Goal: Task Accomplishment & Management: Complete application form

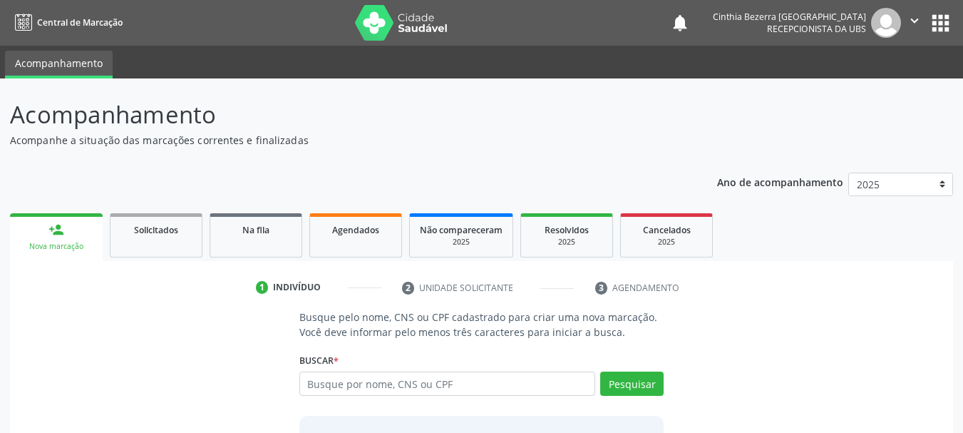
click at [487, 389] on input "text" at bounding box center [447, 384] width 297 height 24
type input "10039262405"
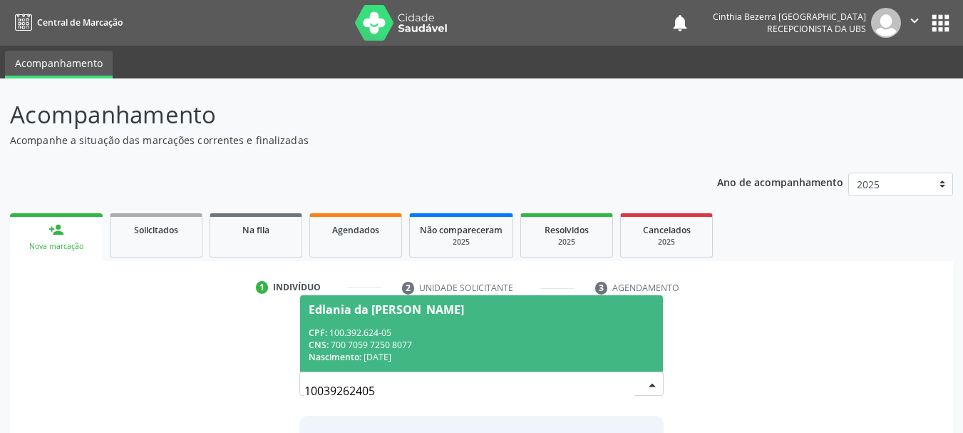
click at [516, 350] on div "CNS: 700 7059 7250 8077" at bounding box center [482, 345] width 347 height 12
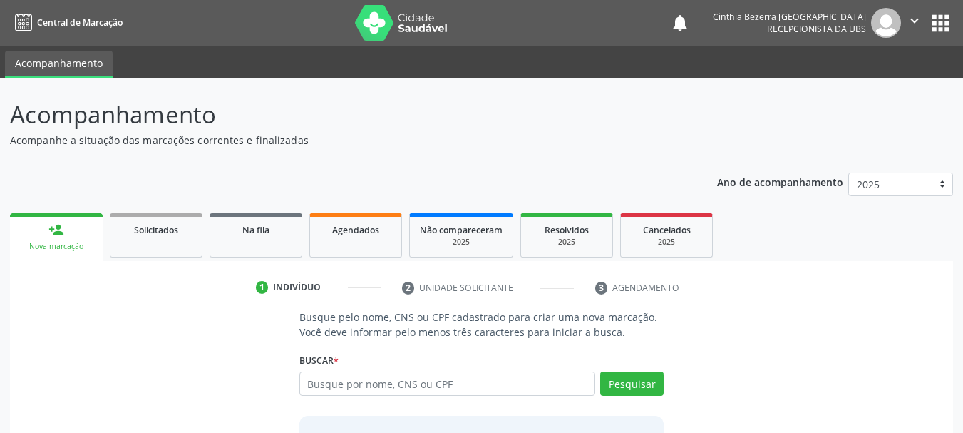
scroll to position [139, 0]
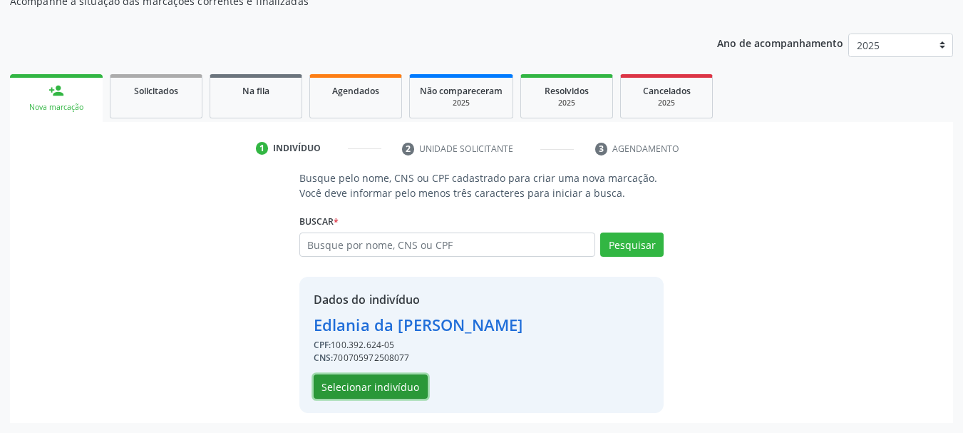
click at [420, 391] on button "Selecionar indivíduo" at bounding box center [371, 386] width 114 height 24
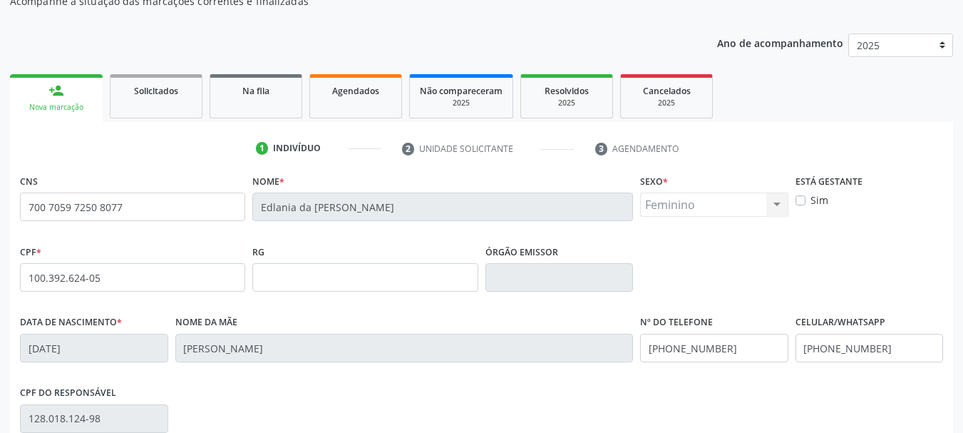
scroll to position [340, 0]
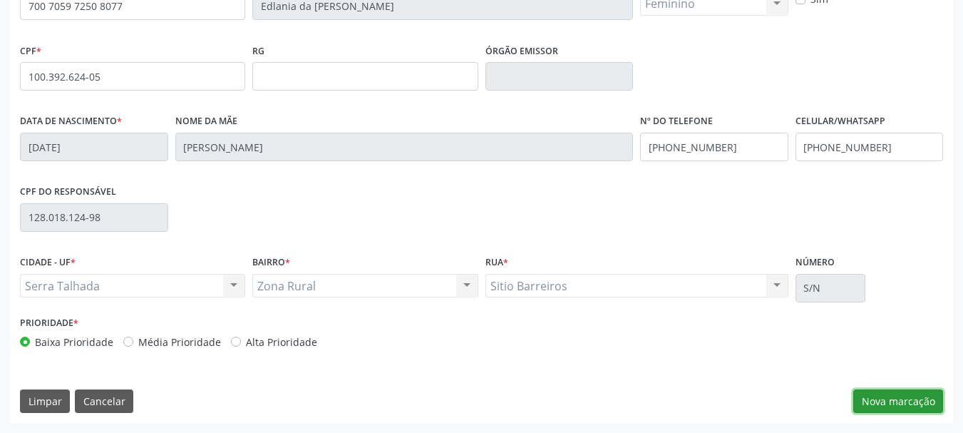
click at [916, 400] on button "Nova marcação" at bounding box center [899, 401] width 90 height 24
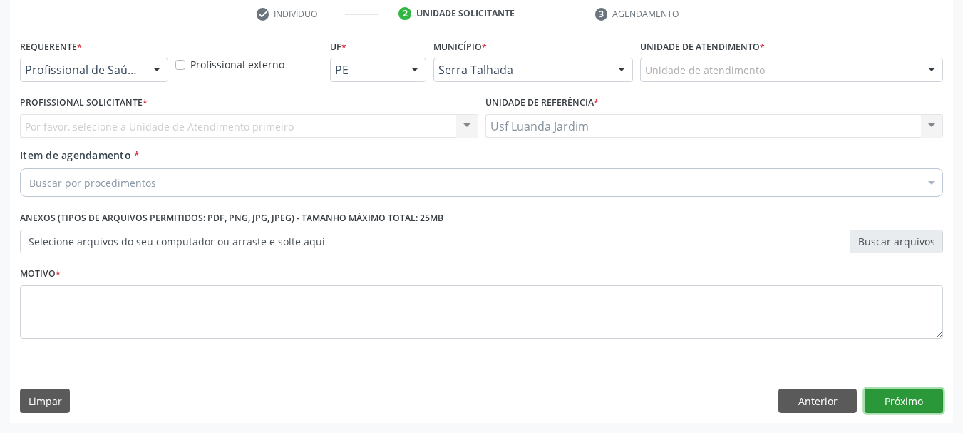
click at [918, 394] on button "Próximo" at bounding box center [904, 401] width 78 height 24
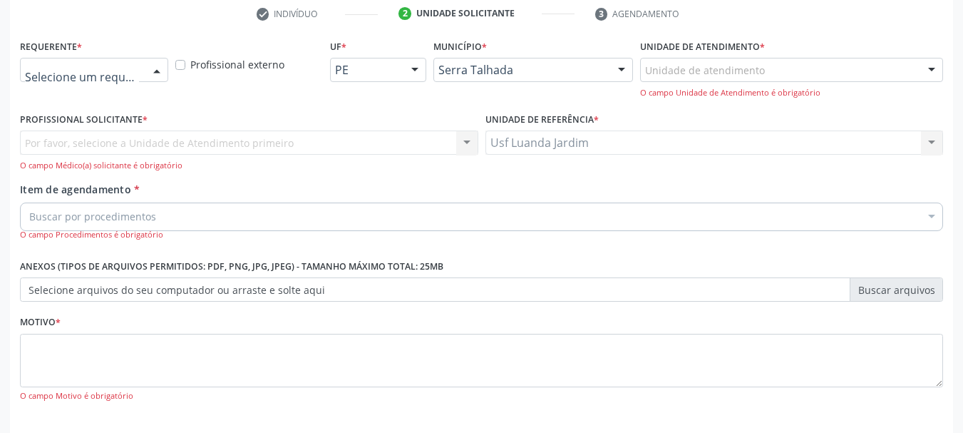
click at [158, 69] on div at bounding box center [156, 70] width 21 height 24
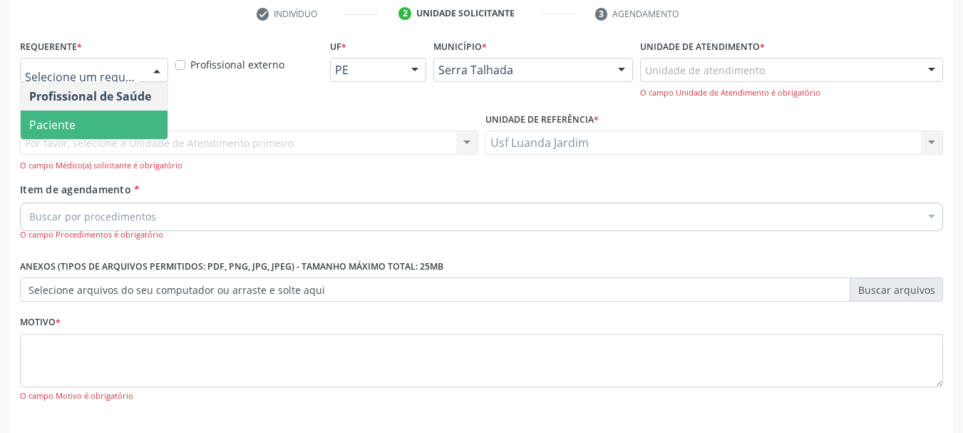
click at [154, 114] on span "Paciente" at bounding box center [94, 125] width 147 height 29
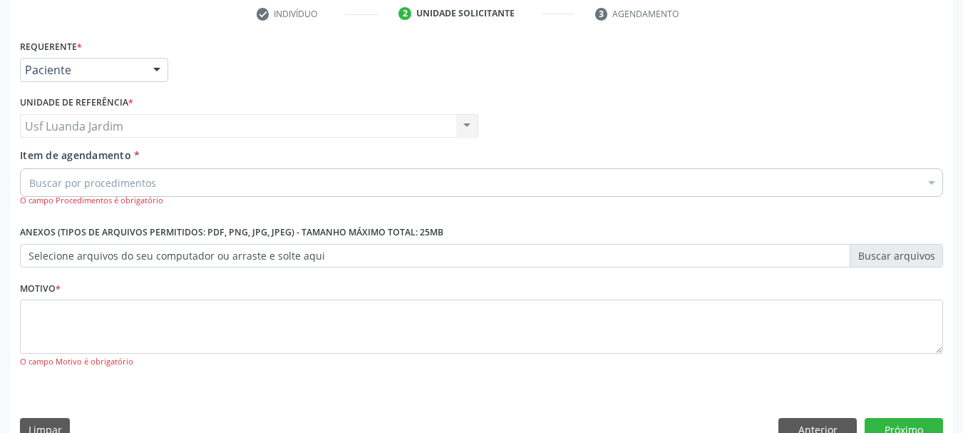
click at [170, 179] on div "Buscar por procedimentos" at bounding box center [481, 182] width 923 height 29
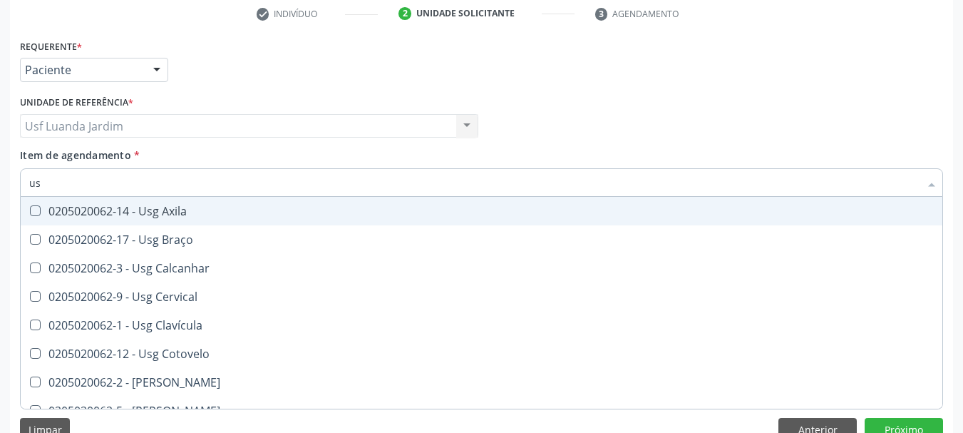
type input "u"
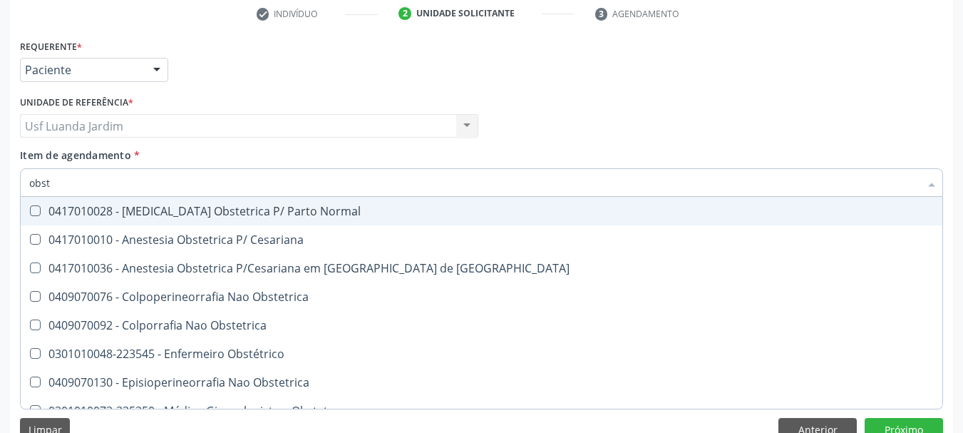
type input "obste"
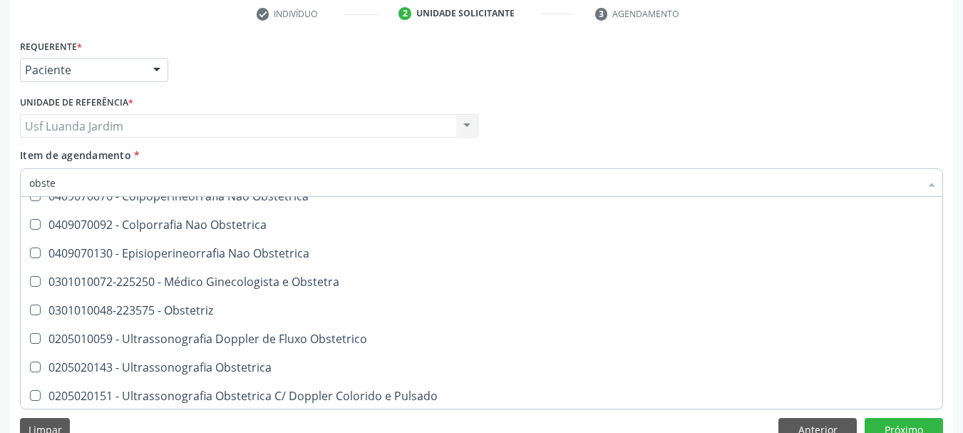
scroll to position [102, 0]
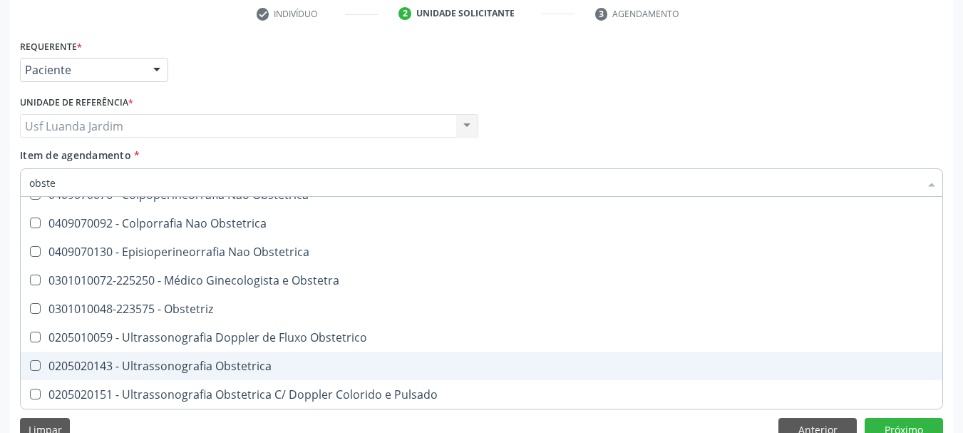
click at [318, 368] on div "0205020143 - Ultrassonografia Obstetrica" at bounding box center [481, 365] width 905 height 11
checkbox Obstetrica "true"
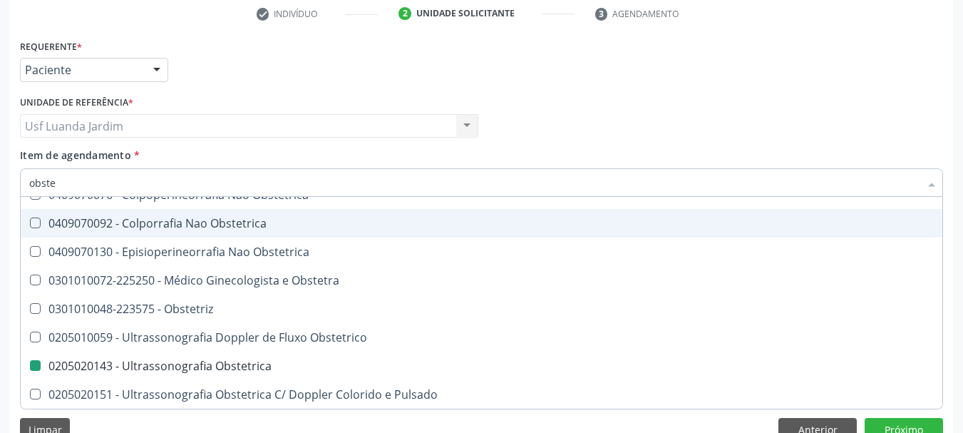
click at [797, 34] on div "check Indivíduo 2 Unidade solicitante 3 Agendamento CNS 700 7059 7250 8077 [GEO…" at bounding box center [481, 226] width 943 height 449
checkbox Cesariana "true"
checkbox Obstetrica "false"
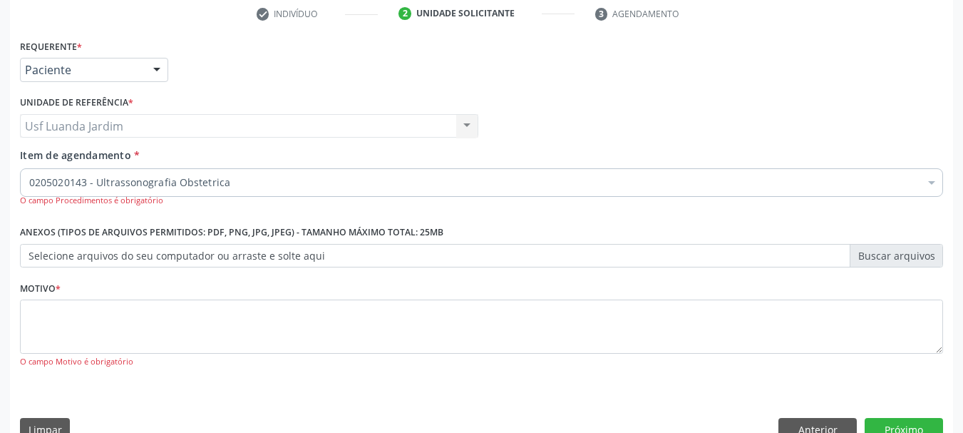
scroll to position [0, 0]
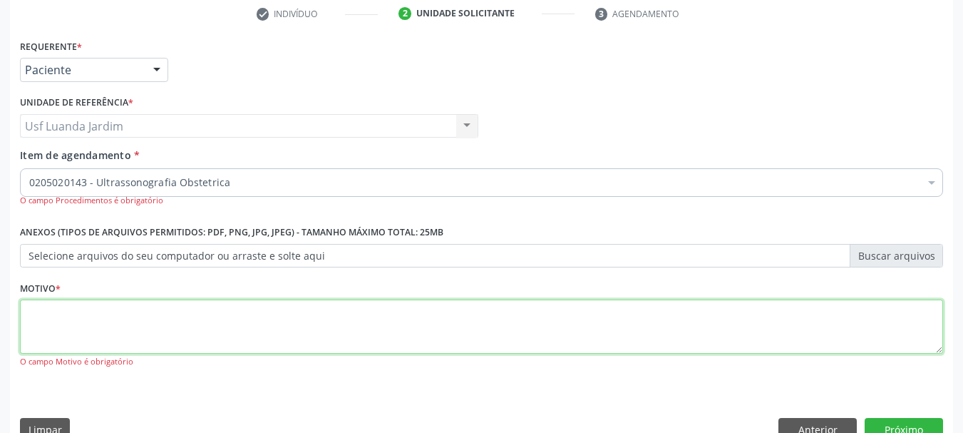
click at [598, 333] on textarea at bounding box center [481, 326] width 923 height 54
type textarea "."
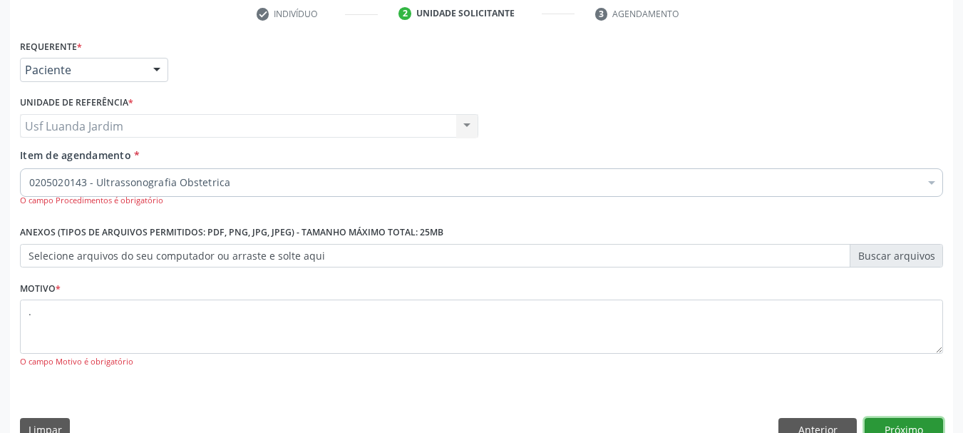
click at [938, 426] on button "Próximo" at bounding box center [904, 430] width 78 height 24
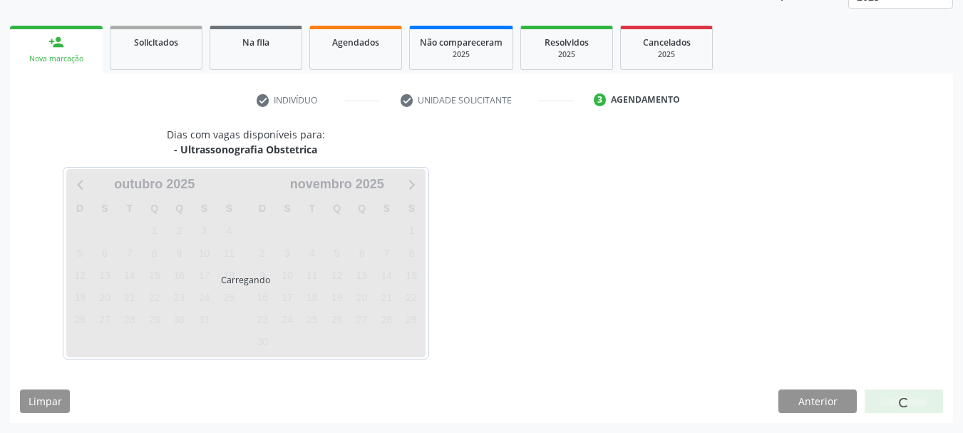
scroll to position [188, 0]
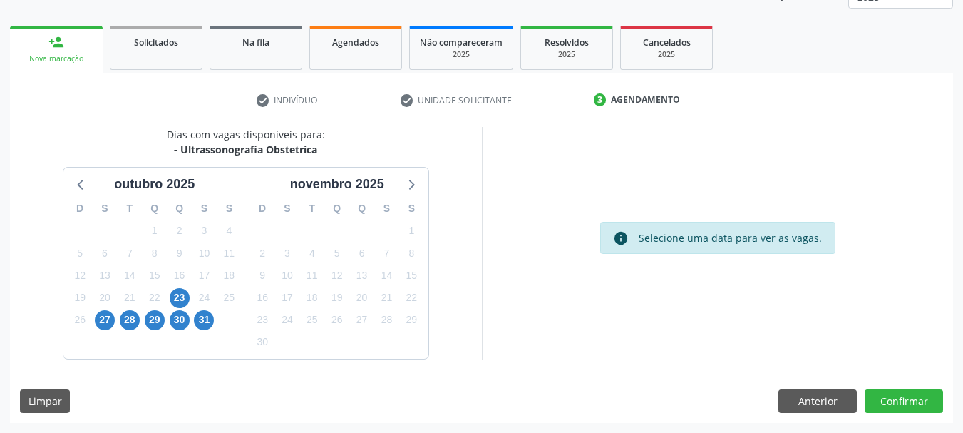
click at [190, 296] on div "23" at bounding box center [179, 298] width 25 height 22
click at [187, 296] on span "23" at bounding box center [180, 298] width 20 height 20
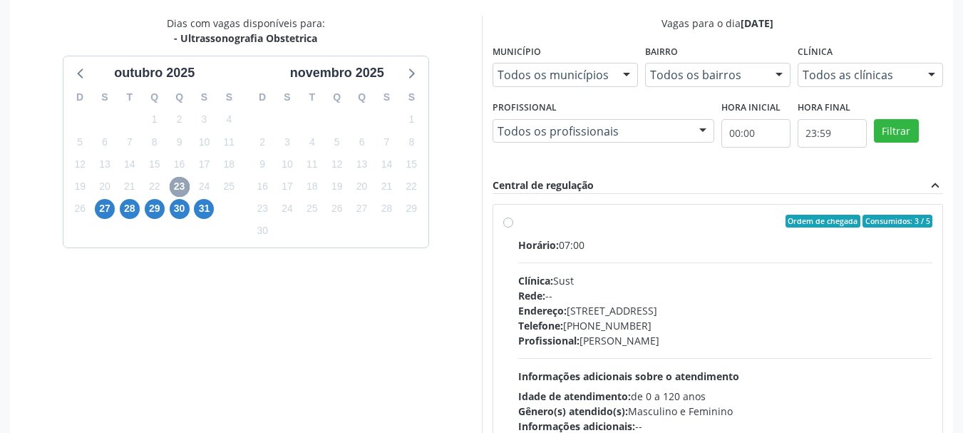
scroll to position [394, 0]
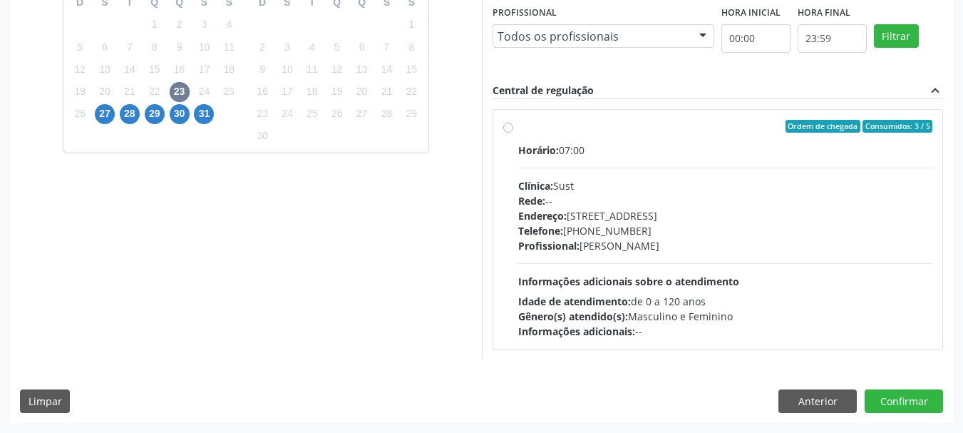
click at [518, 128] on label "Ordem de chegada Consumidos: 3 / 5 Horário: 07:00 Clínica: Sust Rede: -- Endere…" at bounding box center [725, 229] width 415 height 219
click at [509, 128] on input "Ordem de chegada Consumidos: 3 / 5 Horário: 07:00 Clínica: Sust Rede: -- Endere…" at bounding box center [508, 126] width 10 height 13
radio input "true"
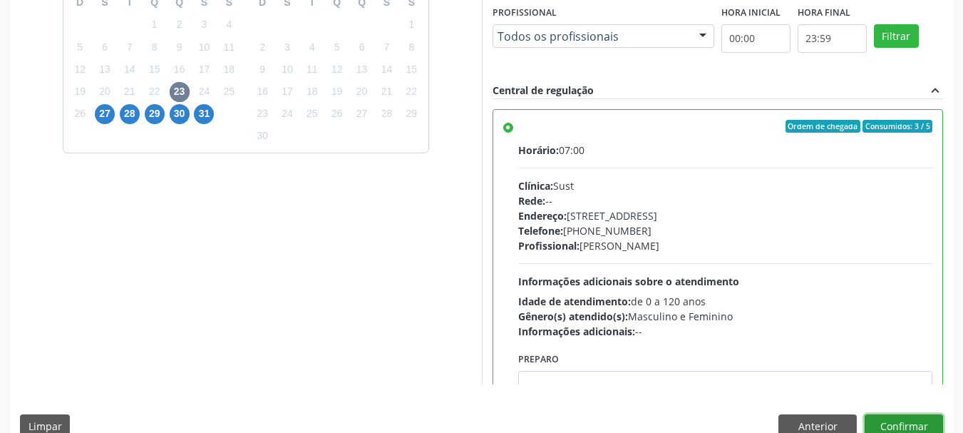
click at [913, 423] on button "Confirmar" at bounding box center [904, 426] width 78 height 24
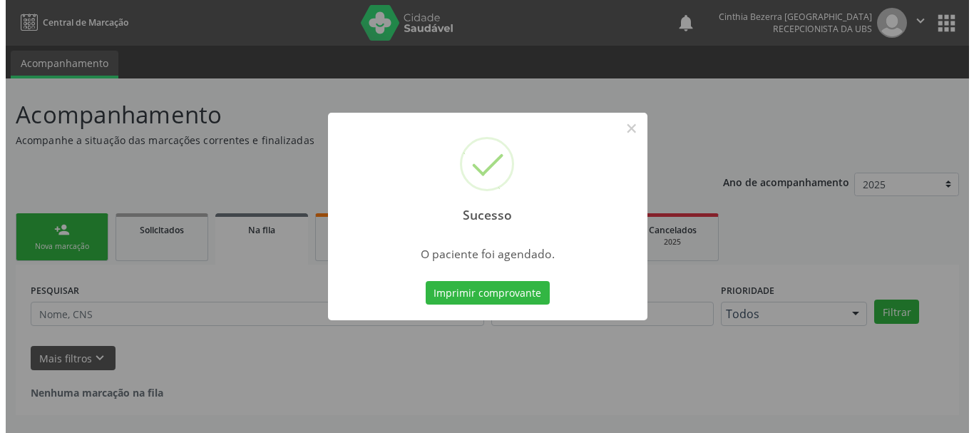
scroll to position [0, 0]
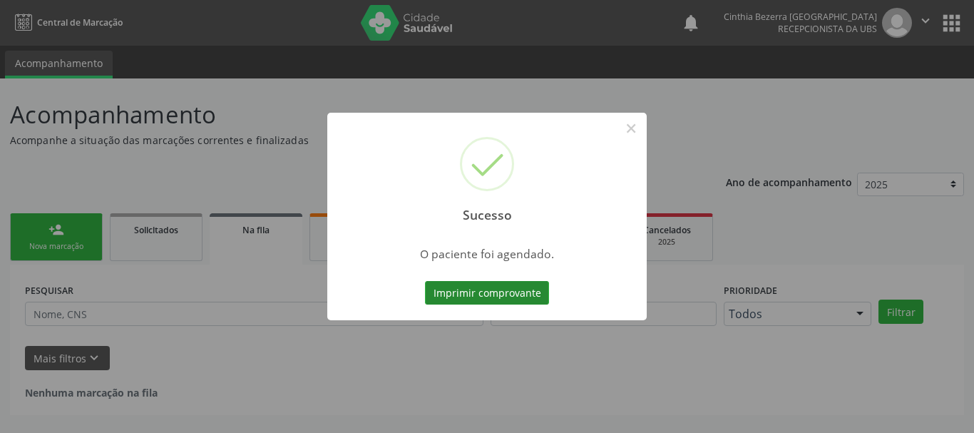
click at [522, 285] on button "Imprimir comprovante" at bounding box center [487, 293] width 124 height 24
